Goal: Communication & Community: Answer question/provide support

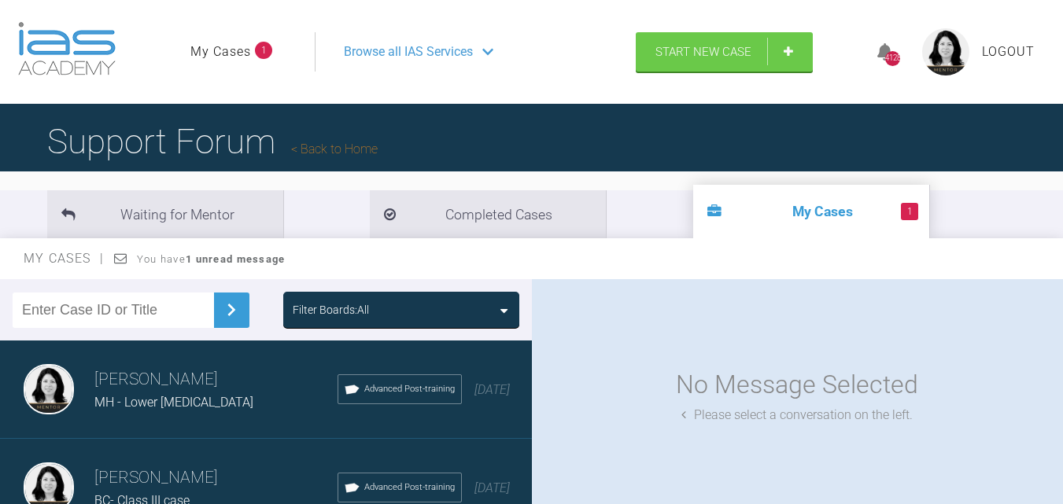
click at [324, 151] on link "Back to Home" at bounding box center [334, 149] width 87 height 15
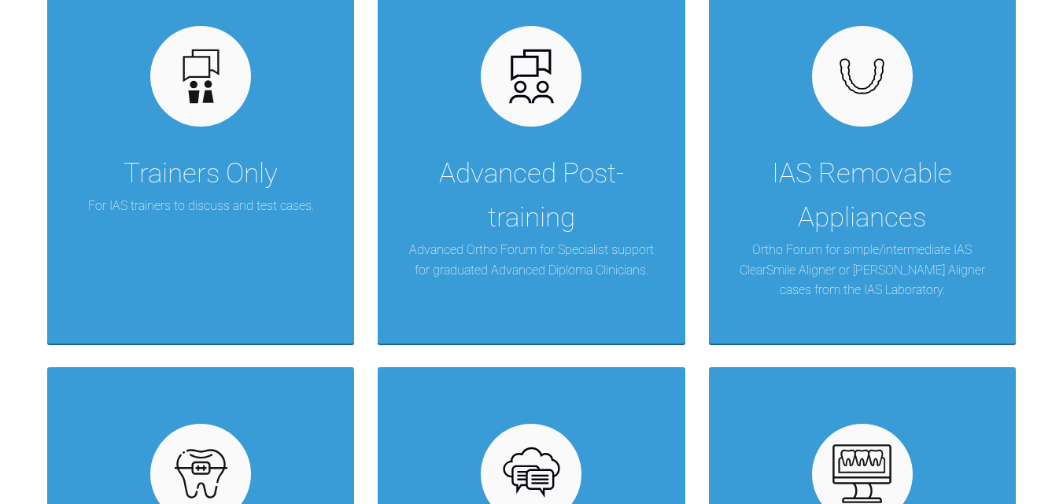
scroll to position [393, 0]
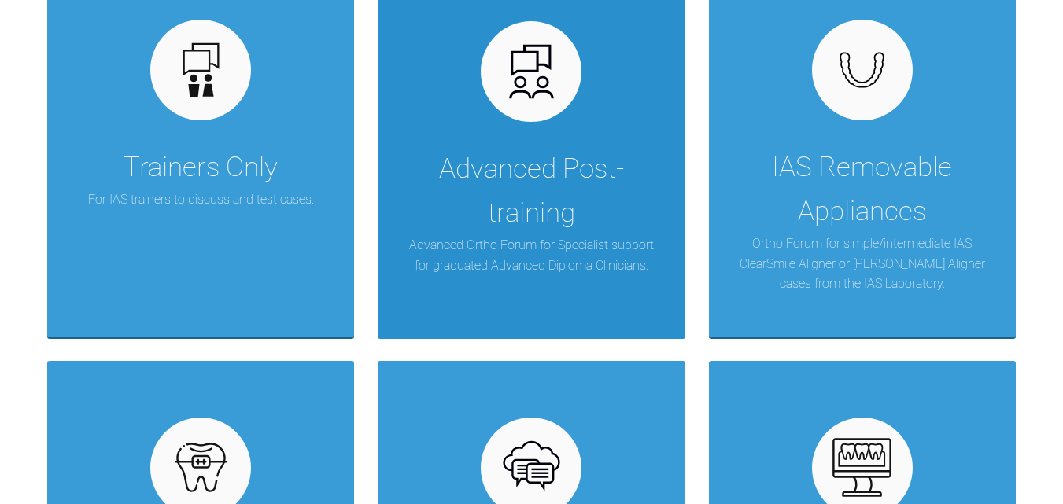
click at [508, 174] on div "Advanced Post-training" at bounding box center [531, 191] width 260 height 88
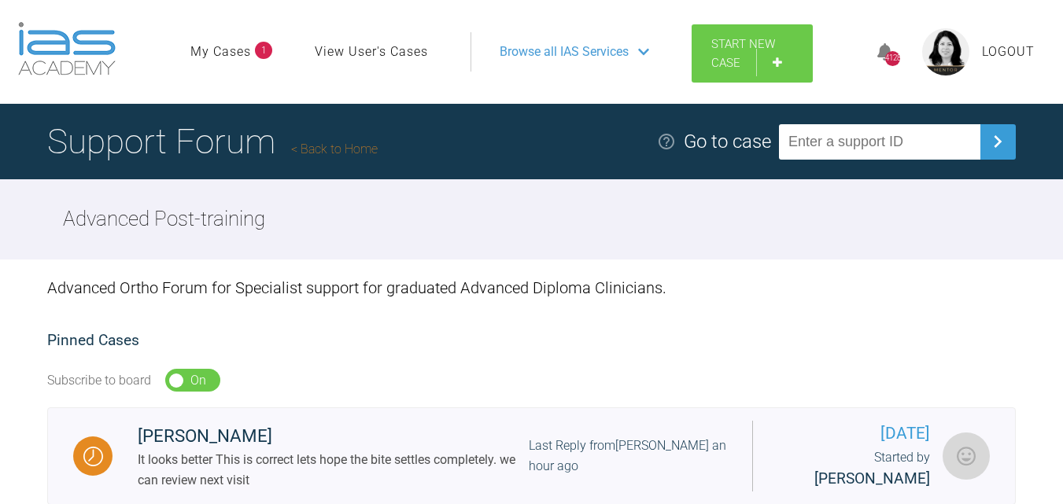
click at [784, 60] on link "Start New Case" at bounding box center [752, 53] width 121 height 58
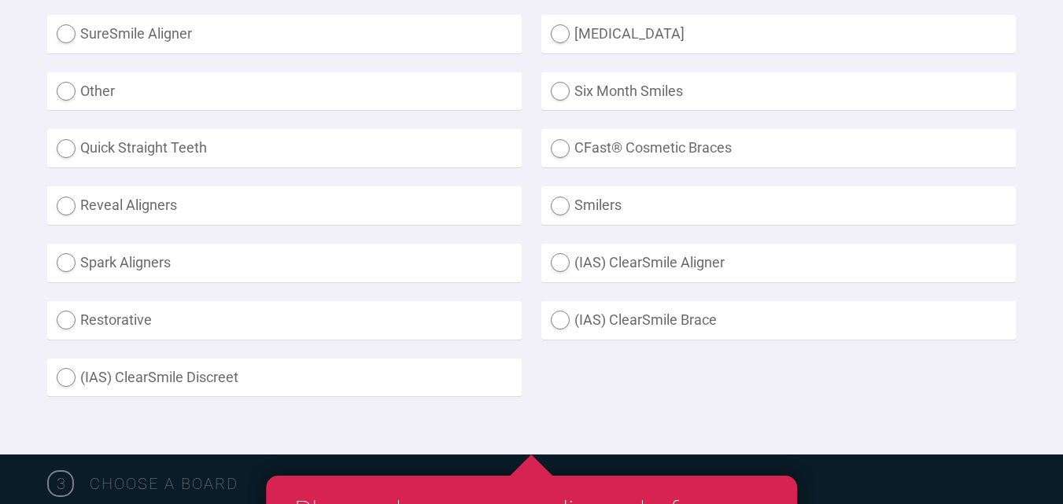
scroll to position [551, 0]
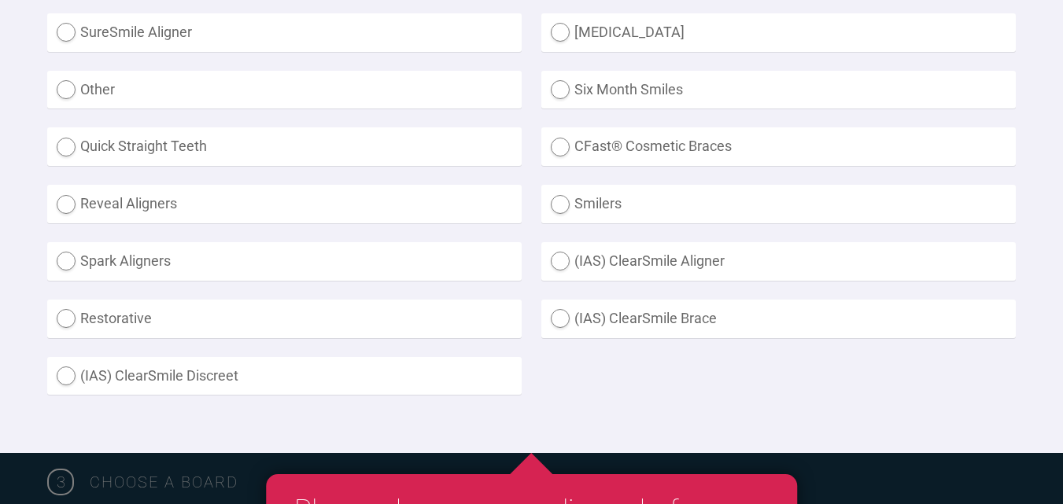
click at [168, 97] on label "Other" at bounding box center [284, 90] width 474 height 39
radio input "true"
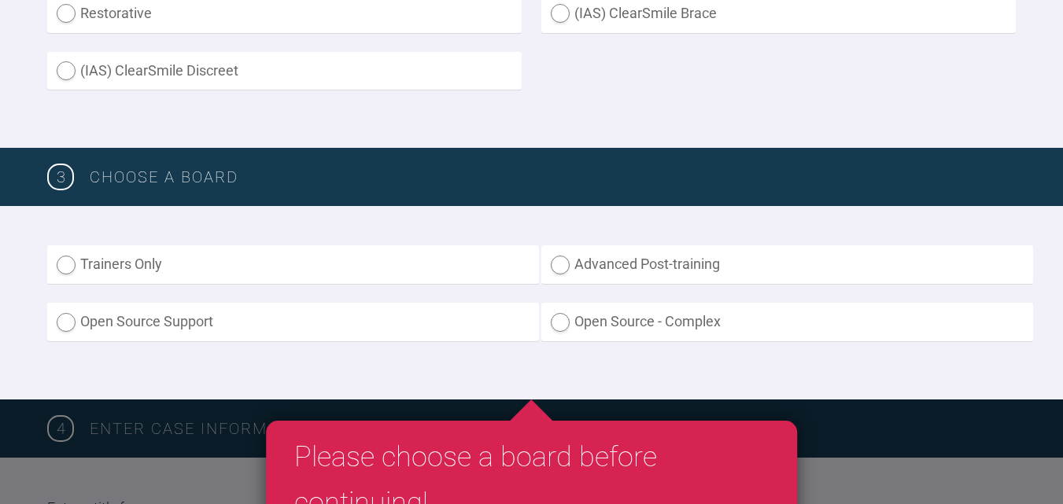
scroll to position [865, 0]
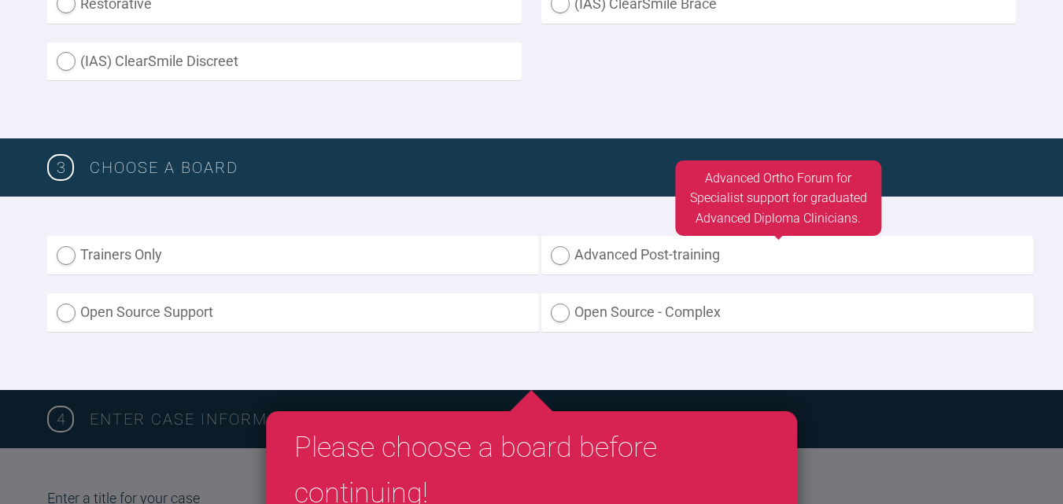
click at [677, 262] on label "Advanced Post-training" at bounding box center [787, 255] width 492 height 39
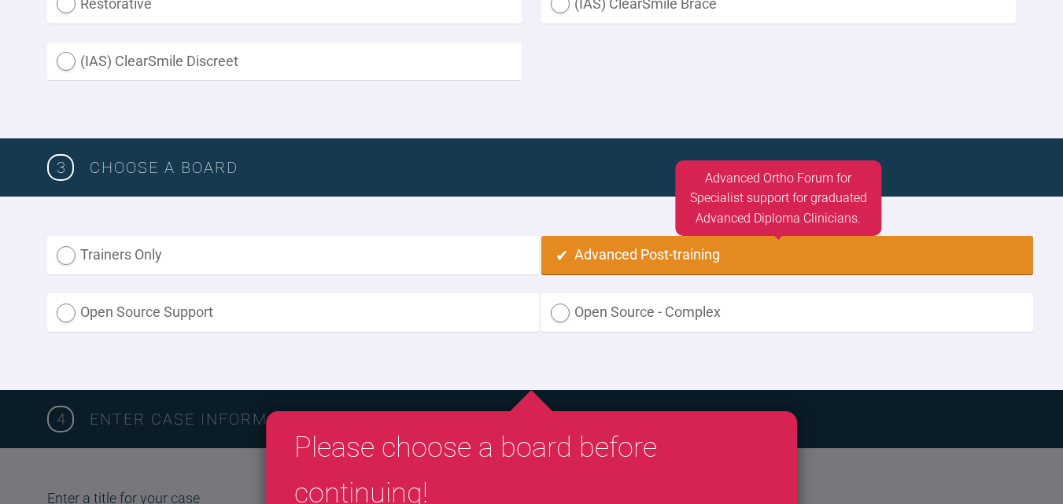
radio input "true"
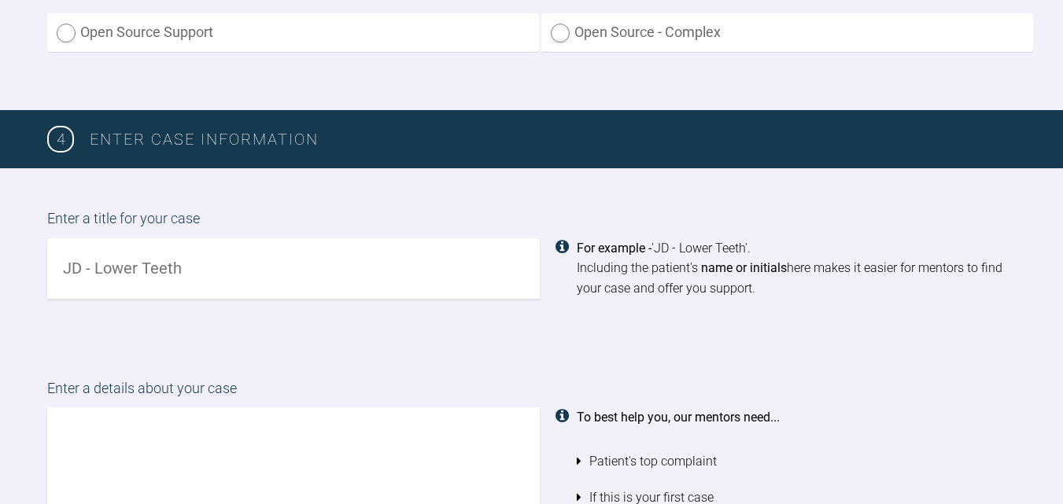
scroll to position [1182, 0]
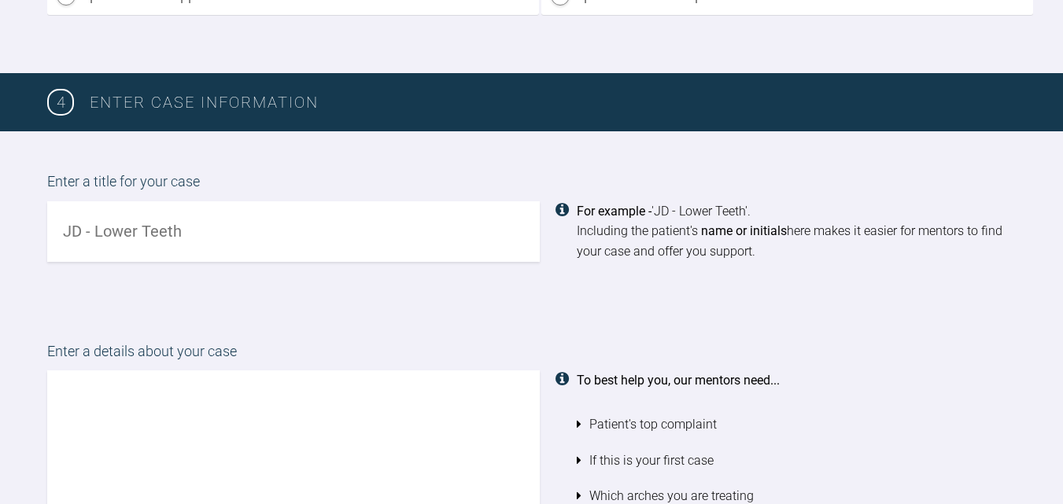
click at [87, 236] on input "text" at bounding box center [293, 231] width 492 height 61
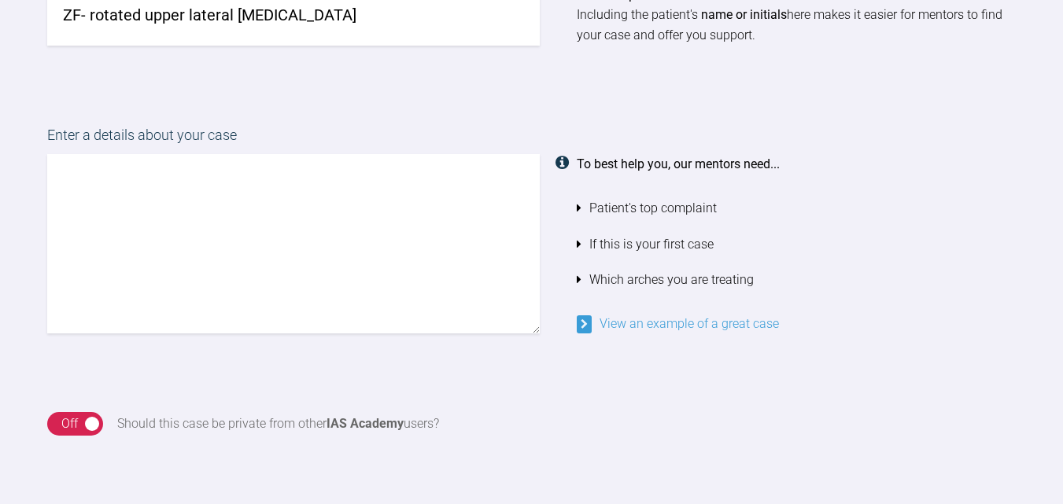
scroll to position [1418, 0]
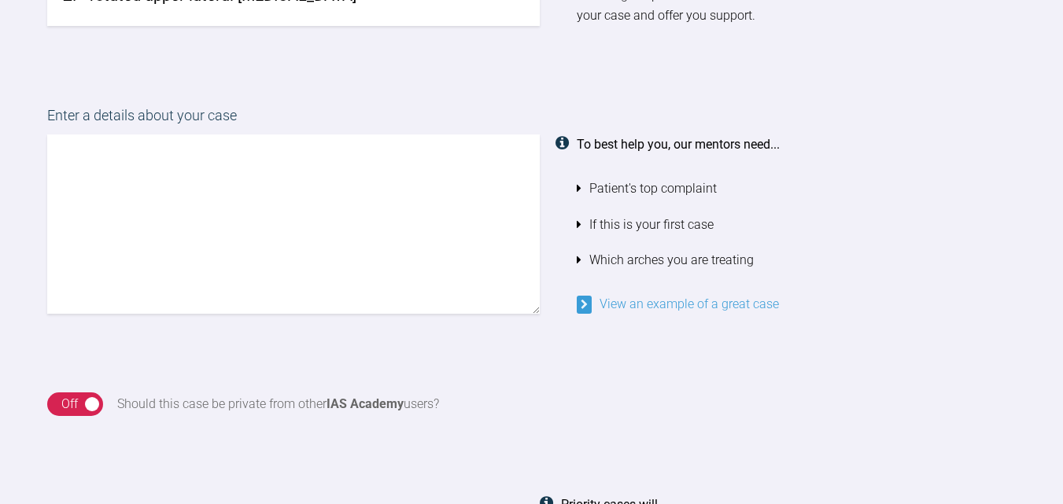
type input "ZF- rotated upper lateral [MEDICAL_DATA]"
click at [153, 146] on textarea at bounding box center [293, 224] width 492 height 179
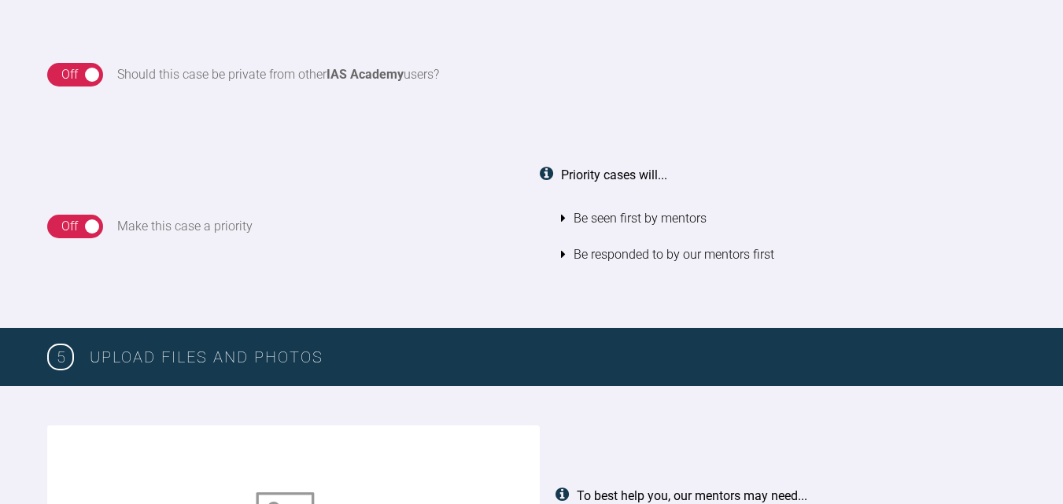
scroll to position [1569, 0]
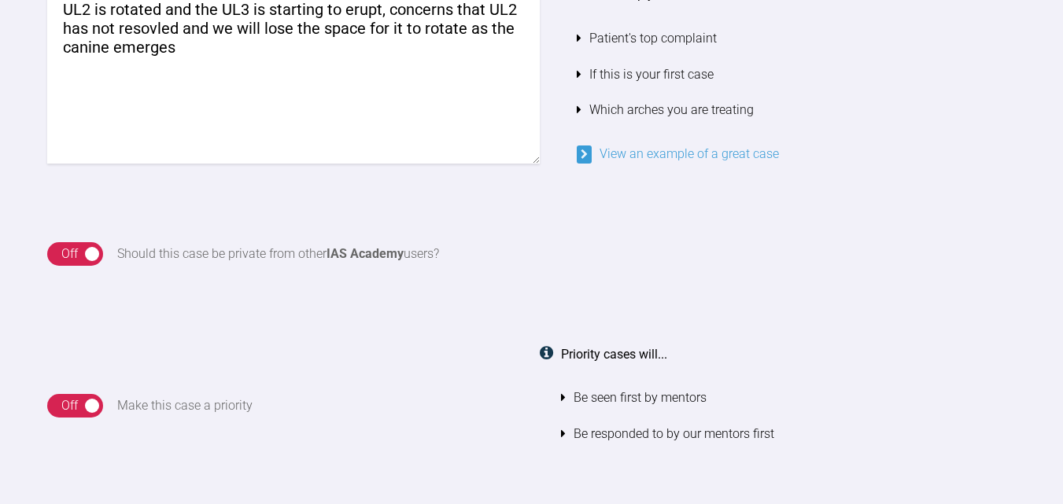
drag, startPoint x: 155, startPoint y: 31, endPoint x: 164, endPoint y: 35, distance: 9.2
click at [164, 35] on textarea "UL2 is rotated and the UL3 is starting to erupt, concerns that UL2 has not reso…" at bounding box center [293, 73] width 492 height 179
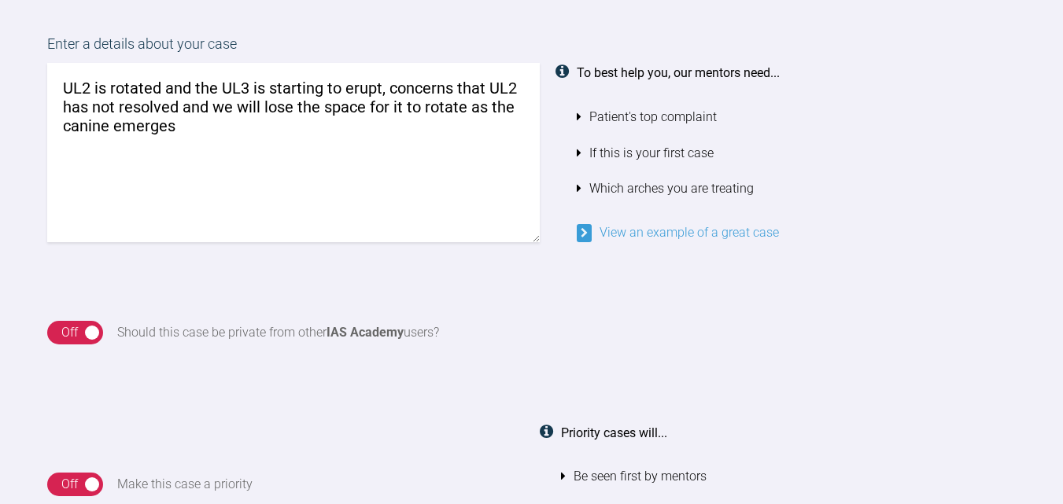
click at [197, 129] on textarea "UL2 is rotated and the UL3 is starting to erupt, concerns that UL2 has not reso…" at bounding box center [293, 152] width 492 height 179
click at [304, 123] on textarea "UL2 is rotated and the UL3 is starting to erupt, concerns that UL2 has not reso…" at bounding box center [293, 152] width 492 height 179
click at [421, 127] on textarea "UL2 is rotated and the UL3 is starting to erupt, concerns that UL2 has not reso…" at bounding box center [293, 152] width 492 height 179
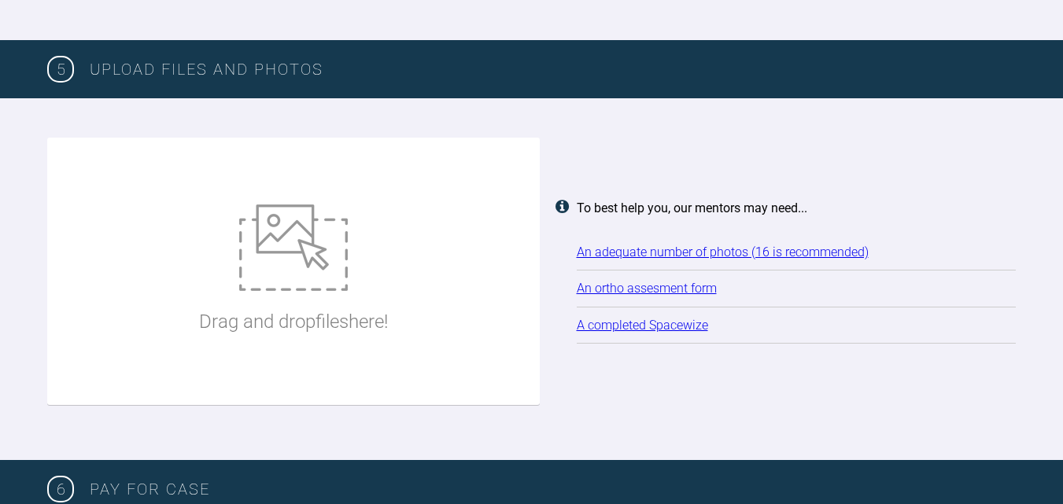
scroll to position [2041, 0]
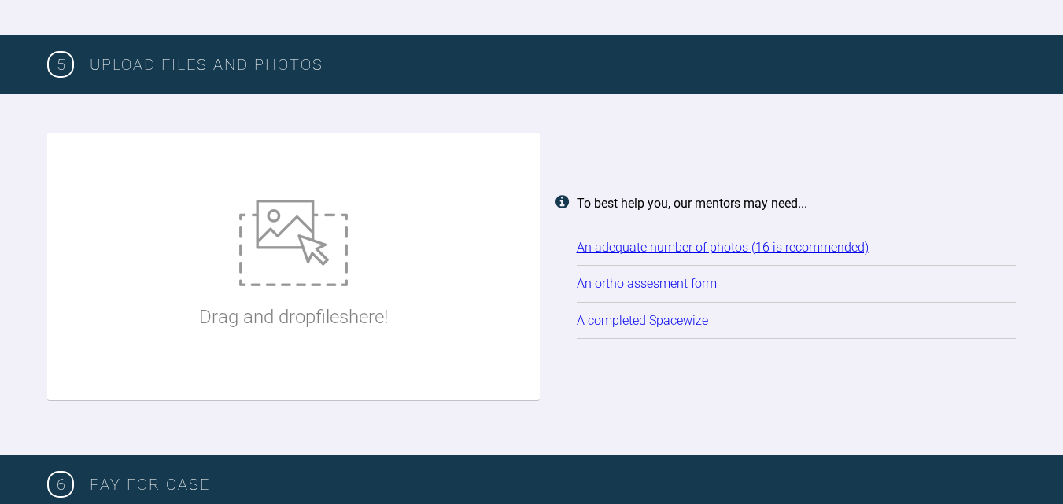
type textarea "UL2 is rotated and the UL3 is starting to erupt, concerns that UL2 has not reso…"
click at [312, 254] on img at bounding box center [293, 243] width 109 height 87
type input "C:\fakepath\IMG_8615.JPG"
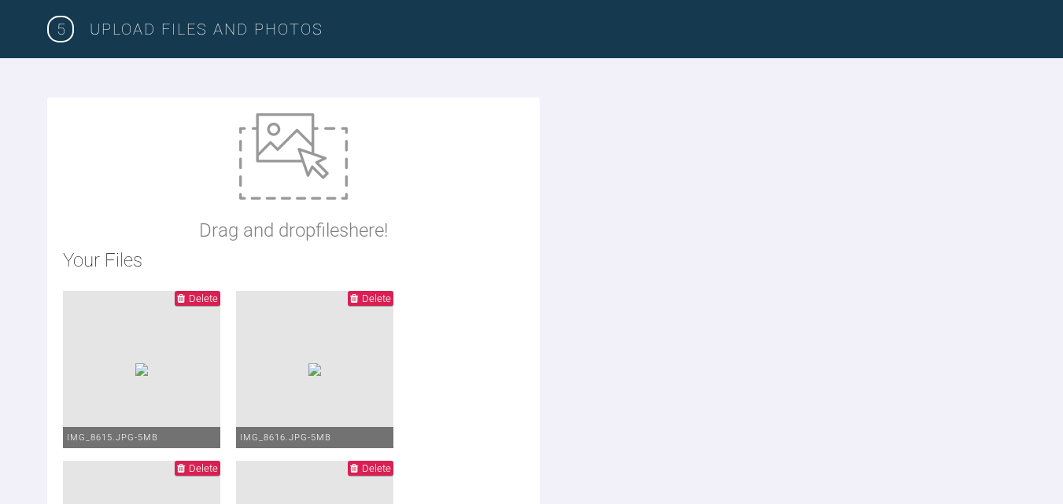
scroll to position [1805, 0]
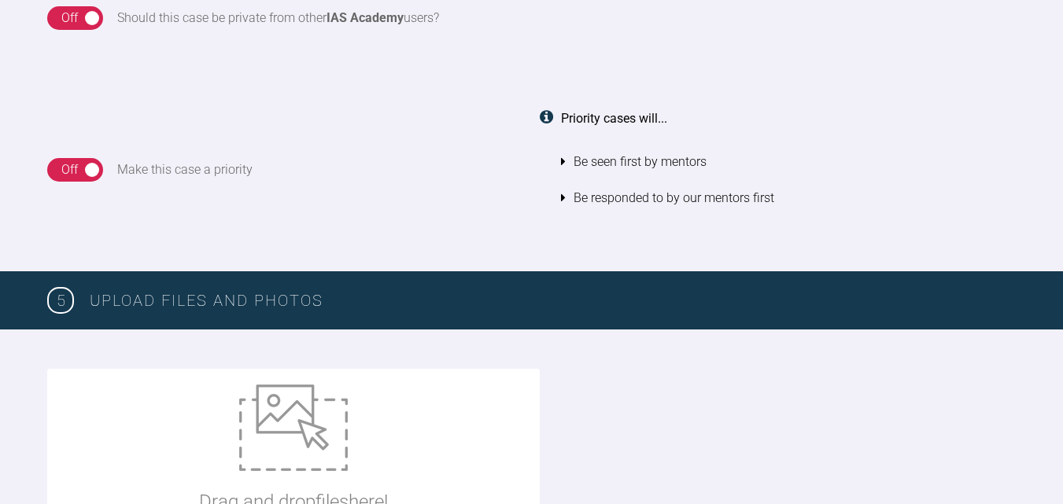
click at [310, 410] on img at bounding box center [293, 428] width 109 height 87
type input "C:\fakepath\IMG_7391.JPG"
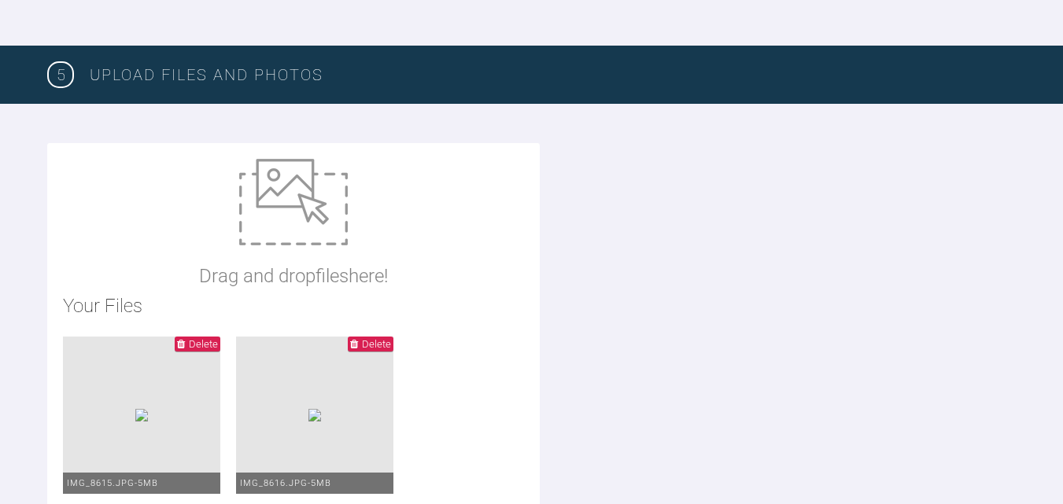
scroll to position [1795, 0]
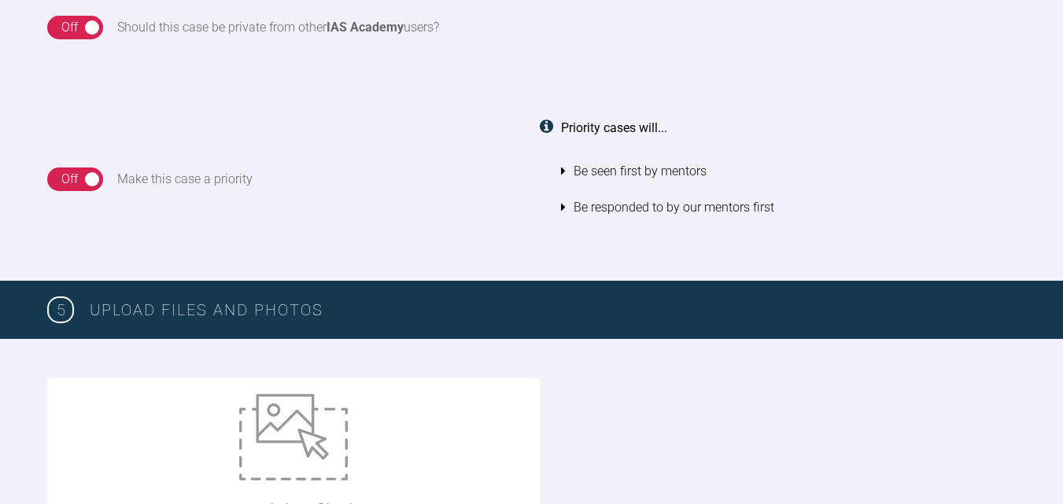
click at [274, 444] on img at bounding box center [293, 437] width 109 height 87
type input "C:\fakepath\[PERSON_NAME].doc"
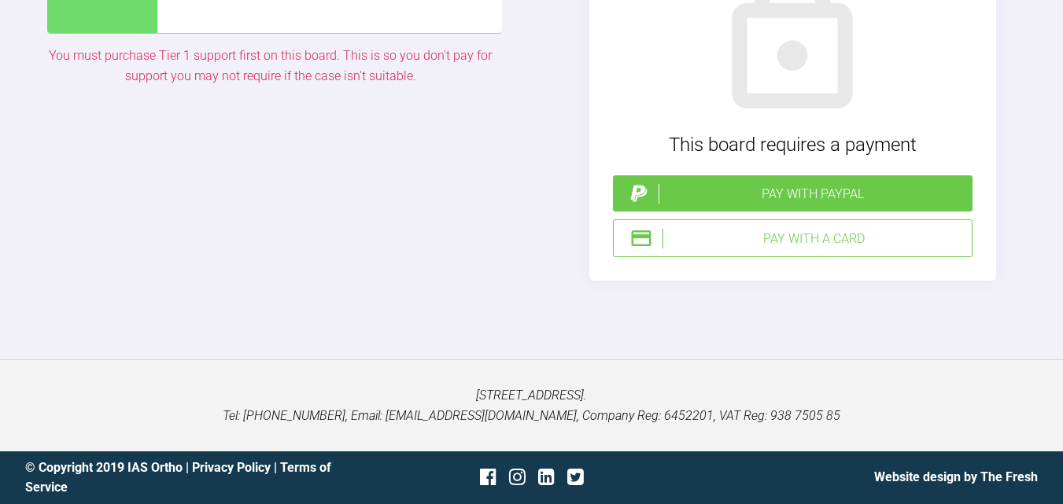
scroll to position [5099, 0]
click at [820, 249] on div "Pay with a Card" at bounding box center [813, 239] width 303 height 20
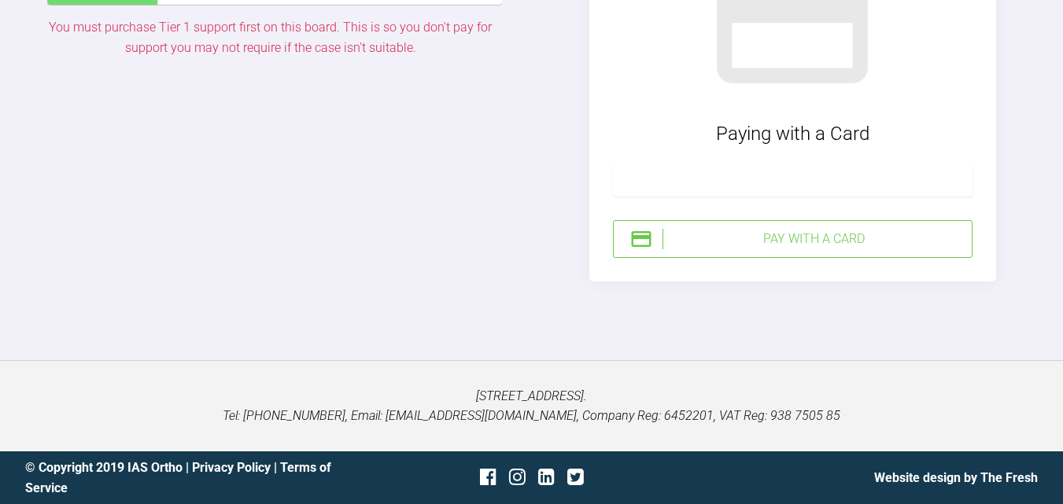
scroll to position [5257, 0]
click at [706, 249] on div "Pay with a Card" at bounding box center [813, 239] width 303 height 20
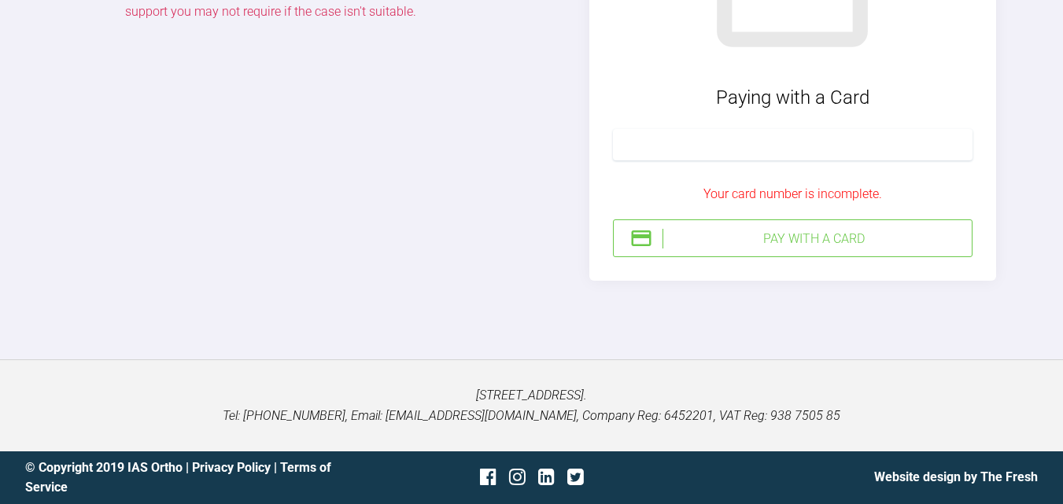
click at [798, 281] on div "Go Back Paying with a Card Your card number is incomplete. Pay with a Card" at bounding box center [792, 67] width 407 height 426
click at [812, 249] on div "Pay with a Card" at bounding box center [813, 239] width 303 height 20
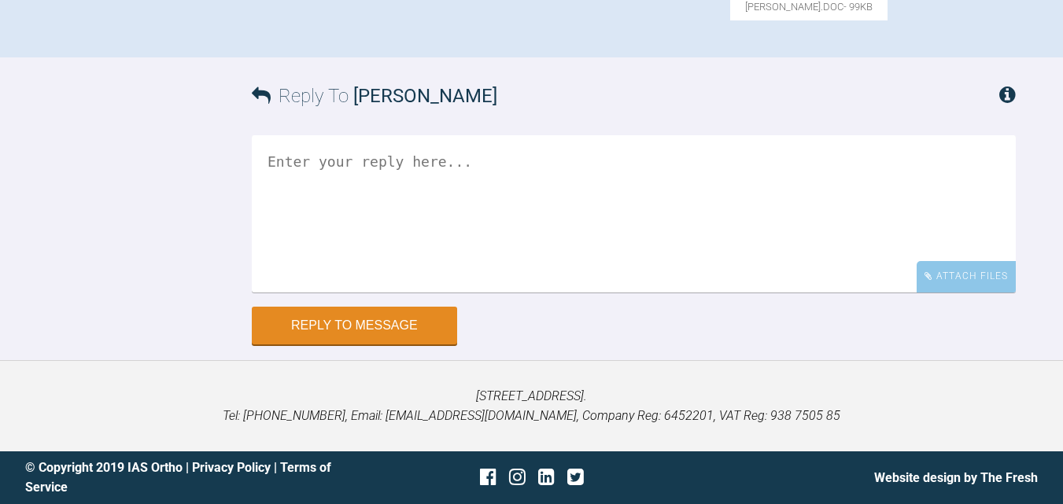
scroll to position [1225, 0]
click at [443, 193] on textarea at bounding box center [634, 213] width 764 height 157
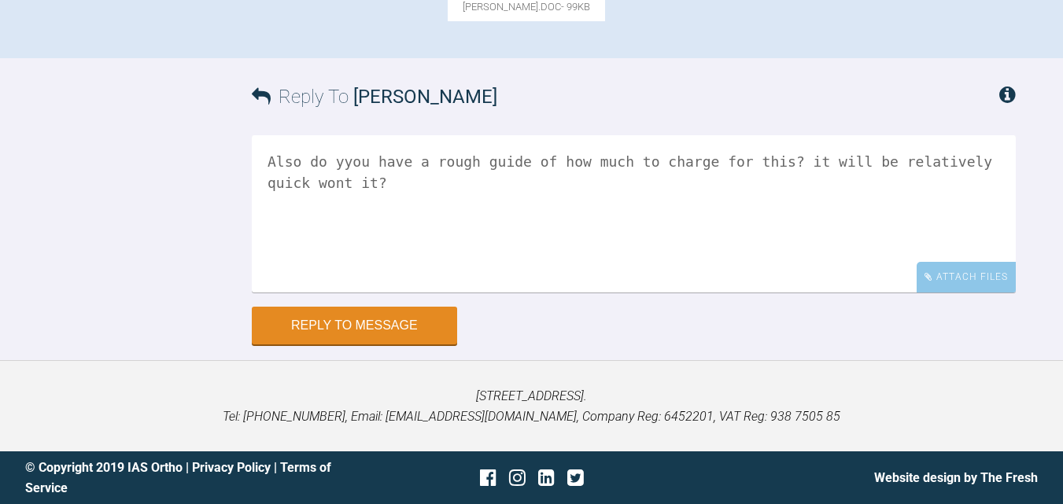
click at [344, 162] on textarea "Also do yyou have a rough guide of how much to charge for this? it will be rela…" at bounding box center [634, 213] width 764 height 157
click at [335, 165] on textarea "Also do yyou have a rough guide of how much to charge for this? it will be rela…" at bounding box center [634, 213] width 764 height 157
click at [350, 183] on textarea "Also do you have a rough guide of how much to charge for this? it will be relat…" at bounding box center [634, 213] width 764 height 157
click at [293, 182] on textarea "Also do you have a rough guide of how much to charge for this? it will be relat…" at bounding box center [634, 213] width 764 height 157
click at [515, 176] on textarea "Also do you have a rough guide of how much to charge for this? it will be relat…" at bounding box center [634, 213] width 764 height 157
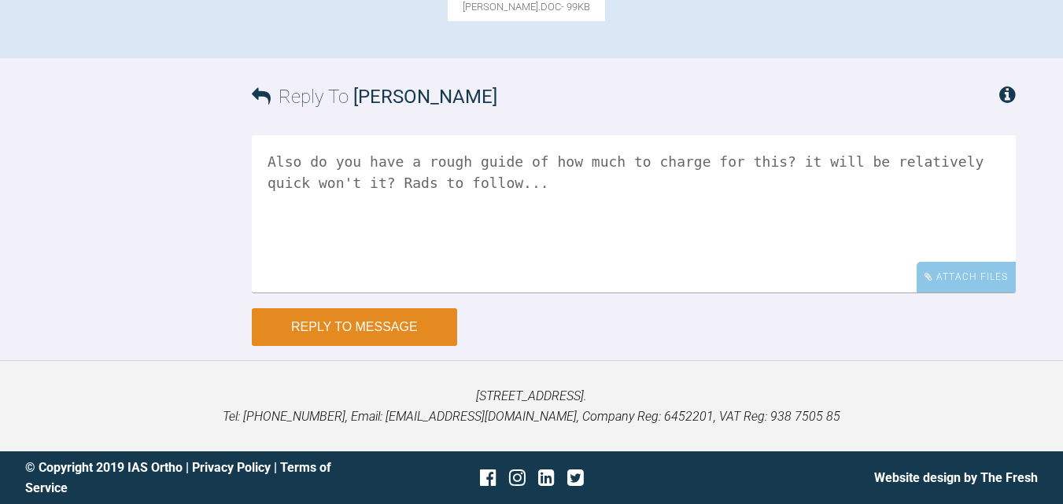
type textarea "Also do you have a rough guide of how much to charge for this? it will be relat…"
click at [436, 319] on button "Reply to Message" at bounding box center [354, 327] width 205 height 38
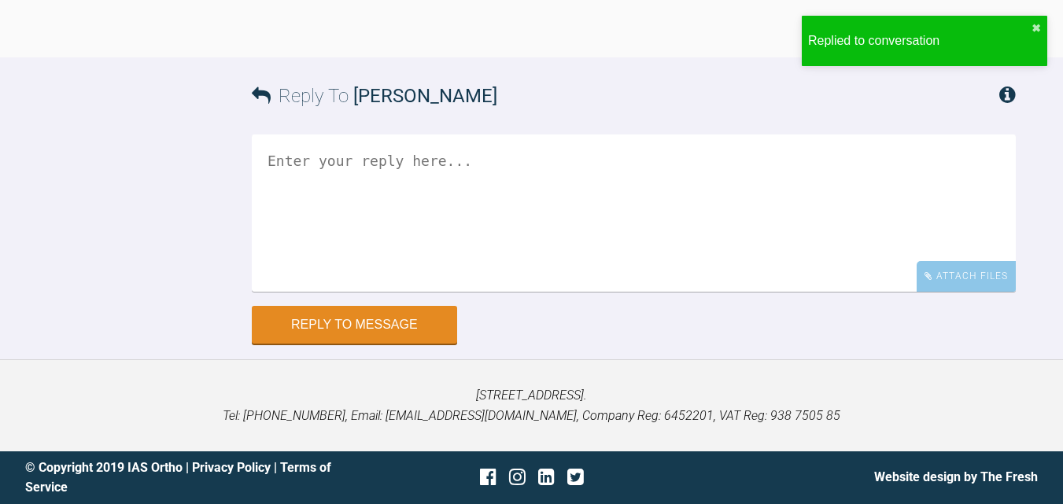
scroll to position [1527, 0]
click at [373, 292] on textarea at bounding box center [634, 213] width 764 height 157
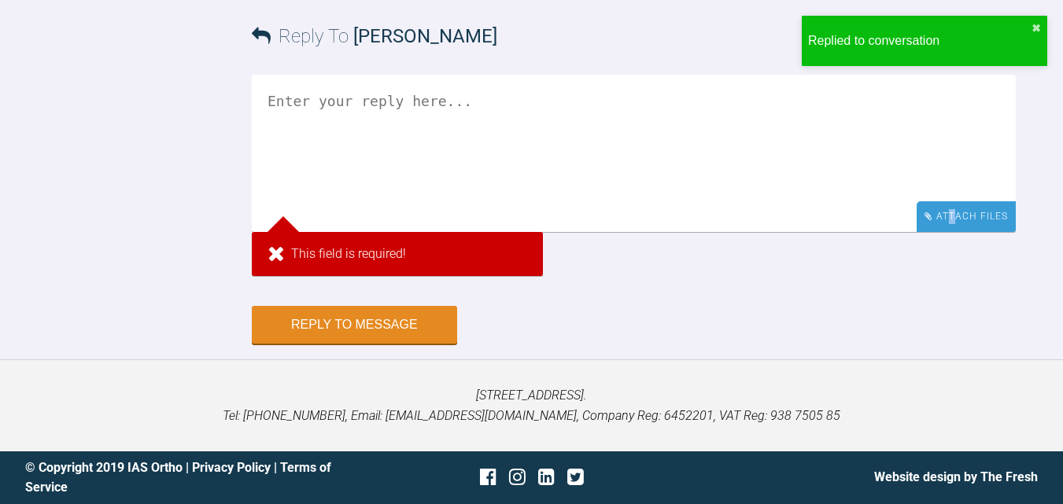
click at [953, 232] on div "Attach Files" at bounding box center [966, 216] width 99 height 31
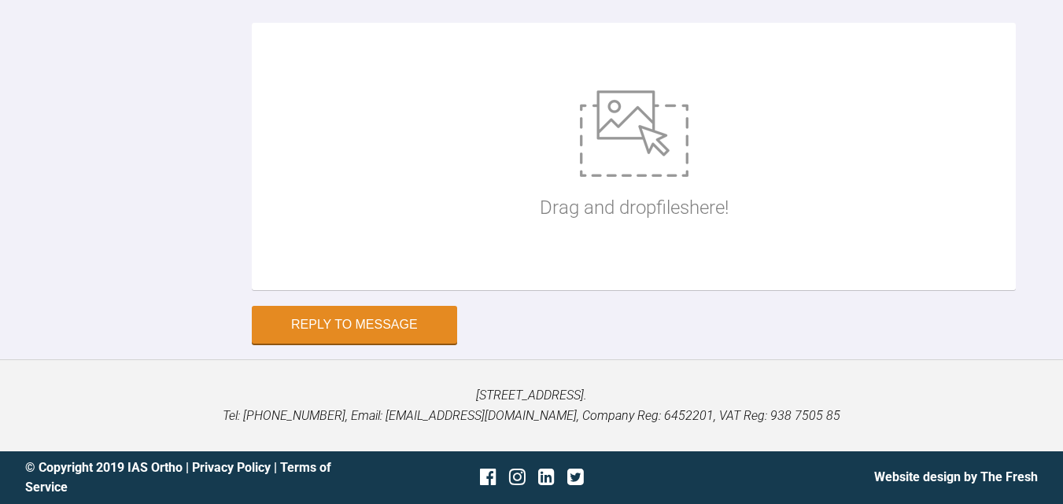
click at [625, 177] on img at bounding box center [634, 133] width 109 height 87
type input "C:\fakepath\[PERSON_NAME] pa UL2 [DATE].jpg"
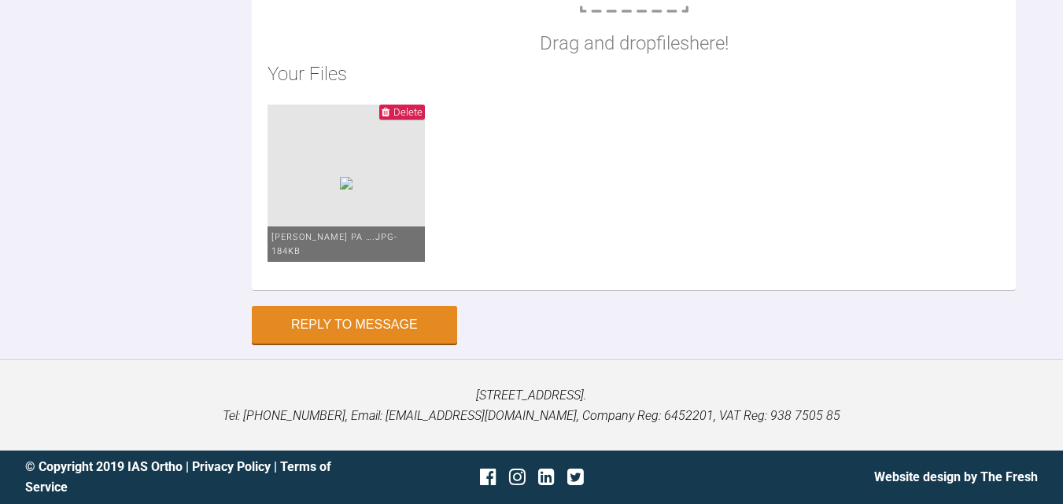
scroll to position [2224, 0]
click at [393, 334] on button "Reply to Message" at bounding box center [354, 327] width 205 height 38
click at [403, 331] on button "Reply to Message" at bounding box center [354, 327] width 205 height 38
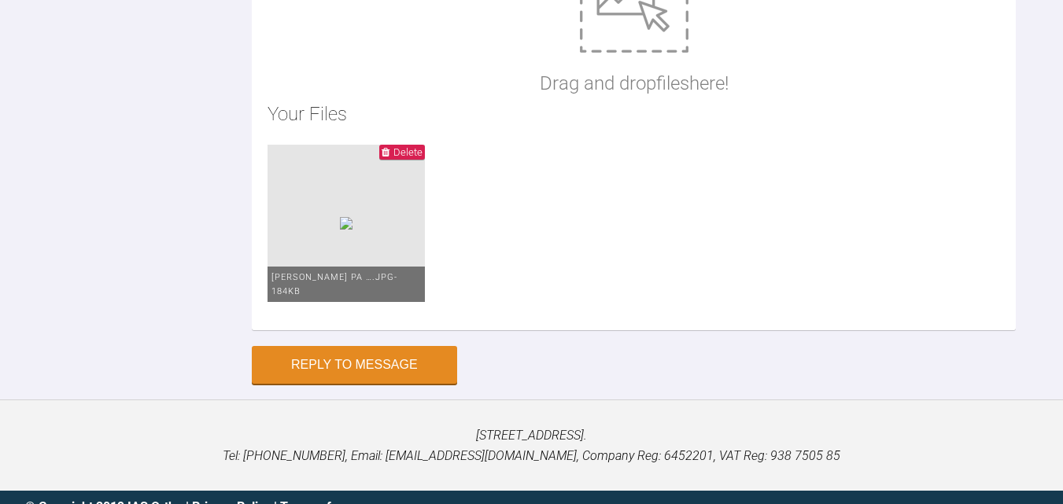
scroll to position [1752, 0]
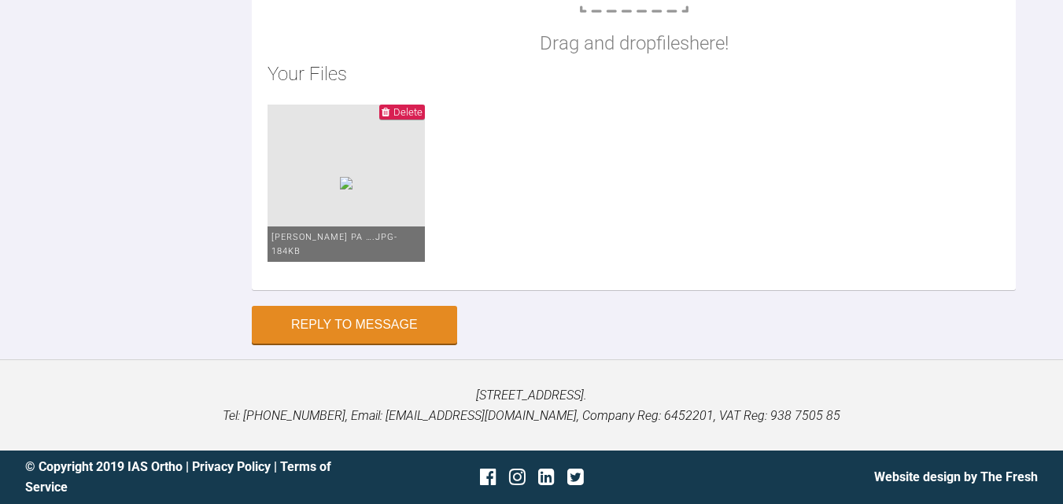
scroll to position [2164, 0]
type textarea "rad here"
drag, startPoint x: 359, startPoint y: 337, endPoint x: 347, endPoint y: 347, distance: 15.6
click at [360, 337] on button "Reply to Message" at bounding box center [354, 325] width 205 height 38
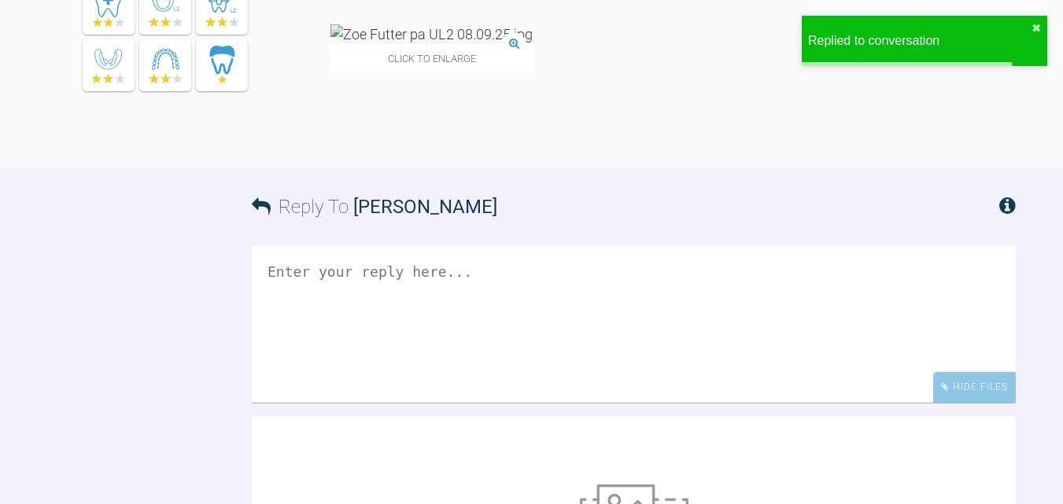
scroll to position [1757, 0]
